Goal: Navigation & Orientation: Find specific page/section

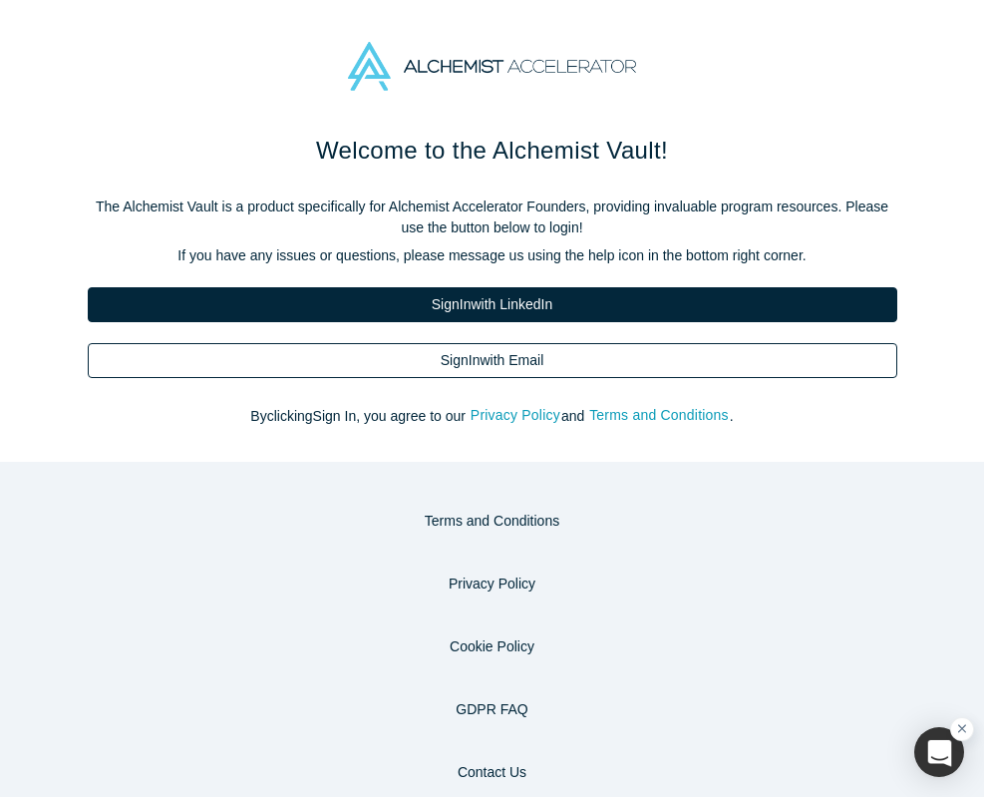
click at [548, 362] on link "Sign In with Email" at bounding box center [493, 360] width 810 height 35
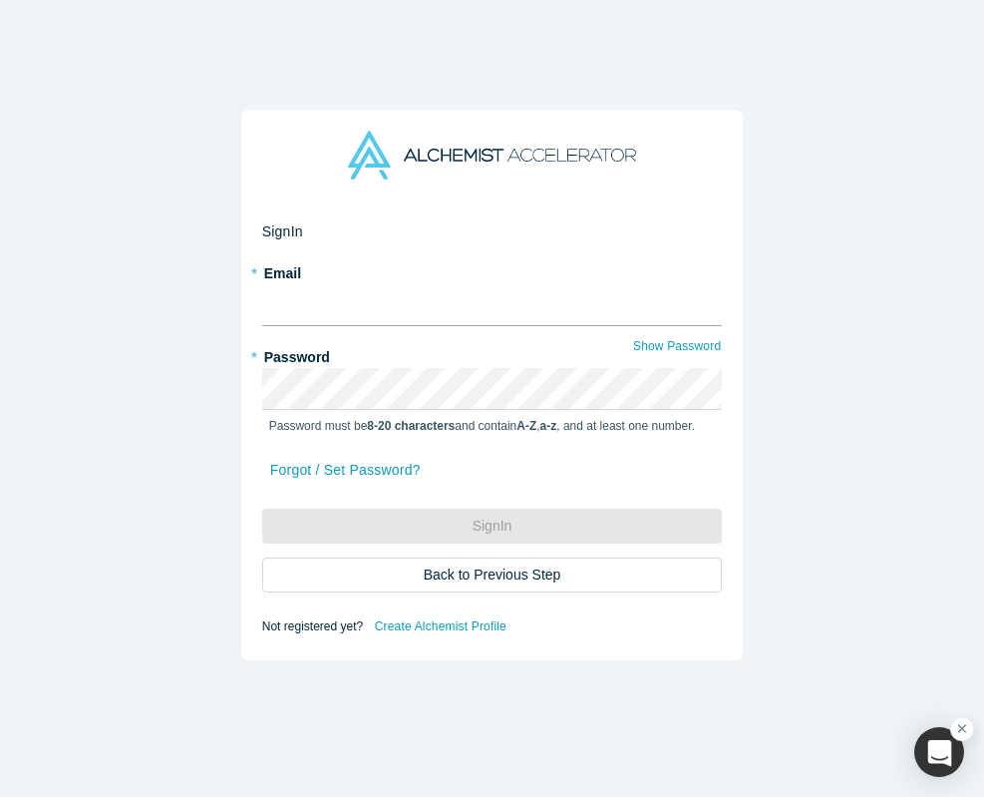
type input "[PERSON_NAME][EMAIL_ADDRESS][DOMAIN_NAME]"
click at [480, 333] on form "Sign In * Email [PERSON_NAME][EMAIL_ADDRESS][DOMAIN_NAME] * Password Show Passw…" at bounding box center [492, 430] width 461 height 418
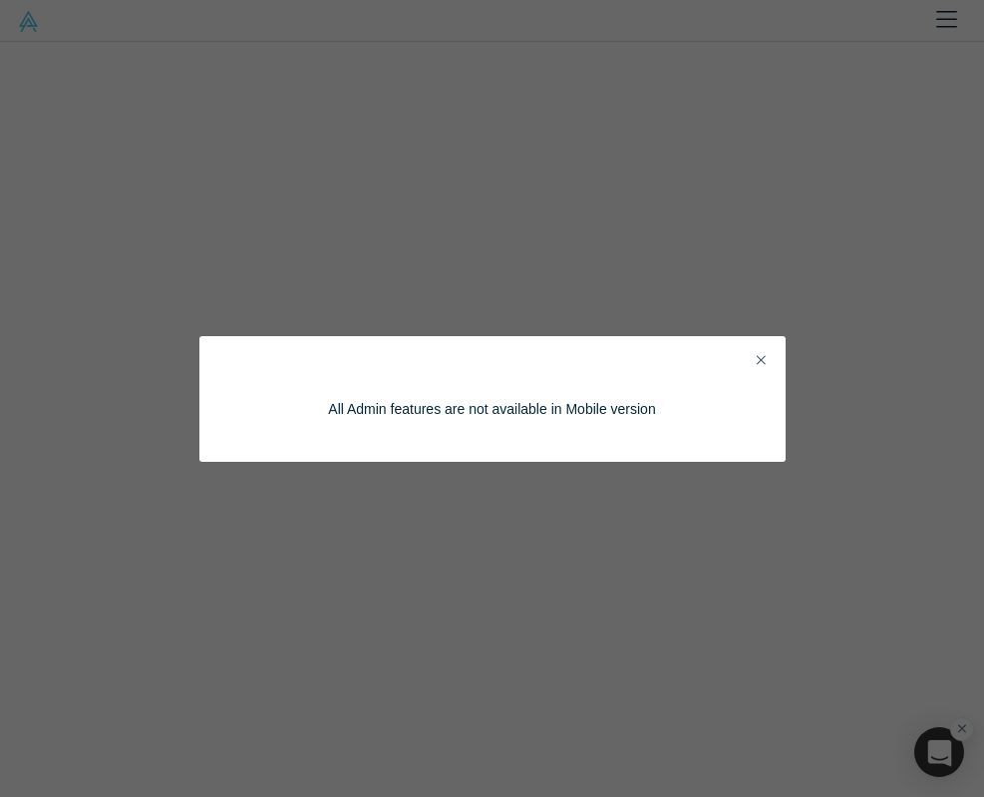
click at [759, 362] on icon "Close" at bounding box center [761, 360] width 9 height 9
